Goal: Find specific page/section: Find specific page/section

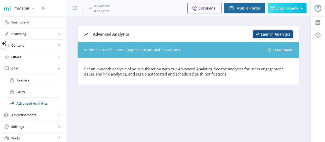
click at [268, 32] on span "Launch Analytics" at bounding box center [276, 34] width 30 height 4
click at [22, 23] on span "Dashboard" at bounding box center [36, 22] width 50 height 5
click at [16, 20] on span "Dashboard" at bounding box center [36, 22] width 50 height 5
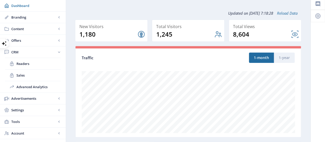
scroll to position [19, 0]
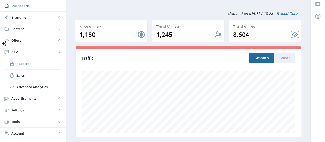
click at [32, 65] on span "Readers" at bounding box center [38, 63] width 44 height 5
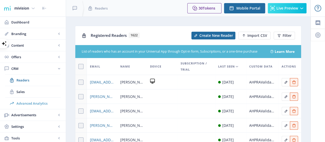
click at [29, 99] on link "Advanced Analytics" at bounding box center [32, 102] width 55 height 11
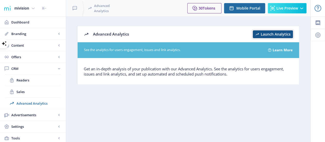
click at [262, 32] on span "Launch Analytics" at bounding box center [276, 34] width 30 height 4
